Goal: Task Accomplishment & Management: Manage account settings

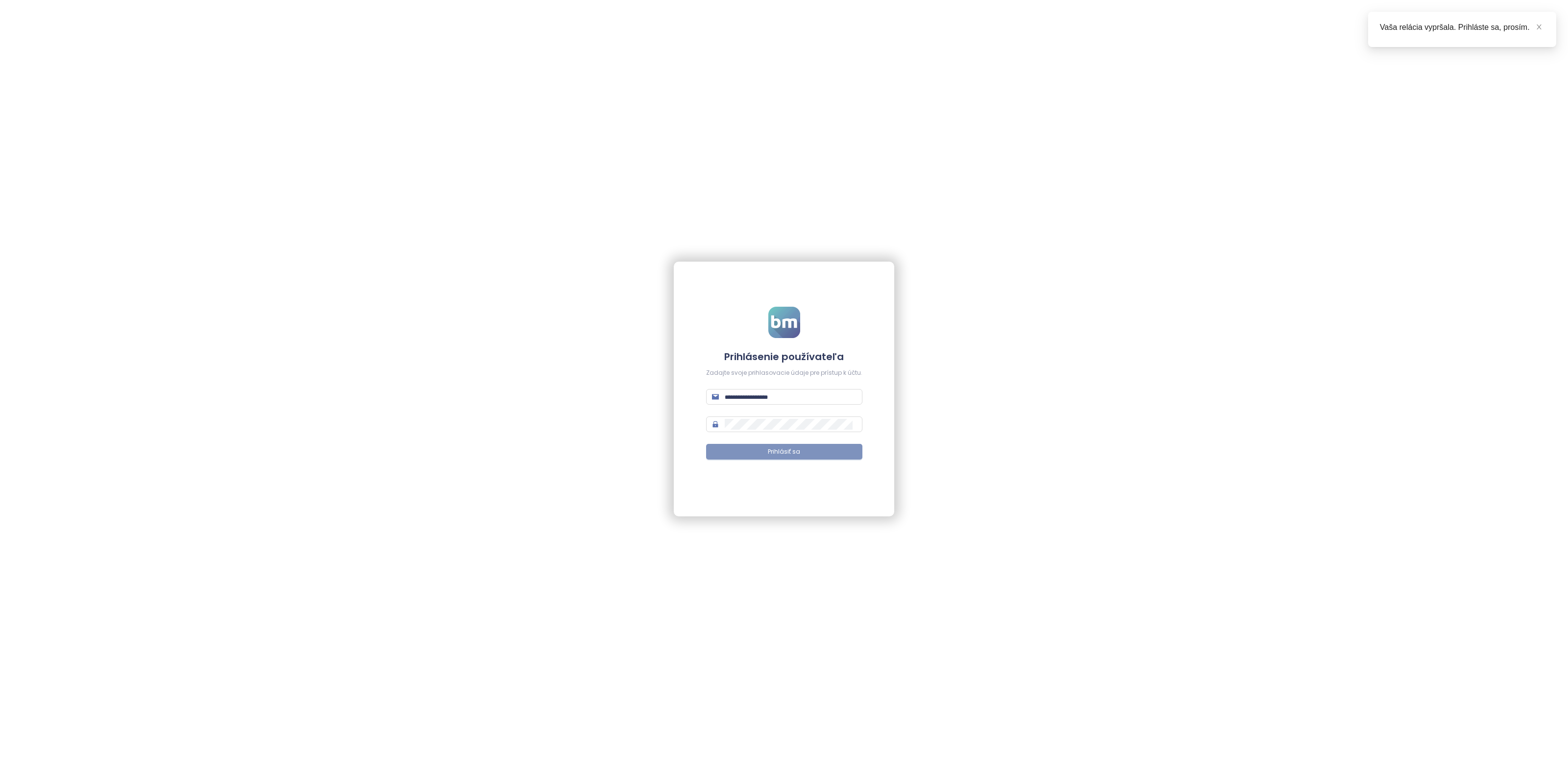
type input "**********"
click at [781, 448] on span "Prihlásiť sa" at bounding box center [784, 452] width 32 height 9
